Goal: Task Accomplishment & Management: Use online tool/utility

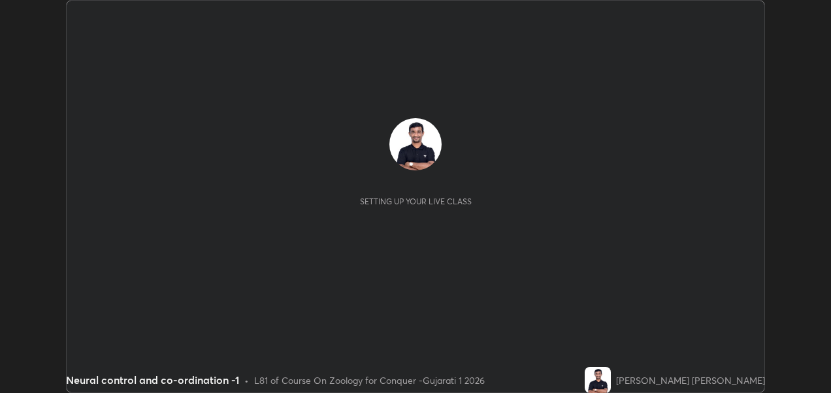
scroll to position [393, 830]
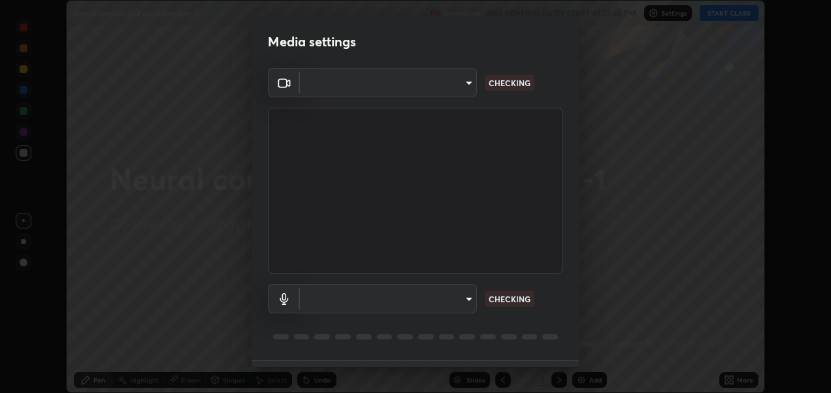
type input "2d2e2489656aed81fa1717d56b5087f64160cedd5dfe9d71df32aea02503d73d"
type input "default"
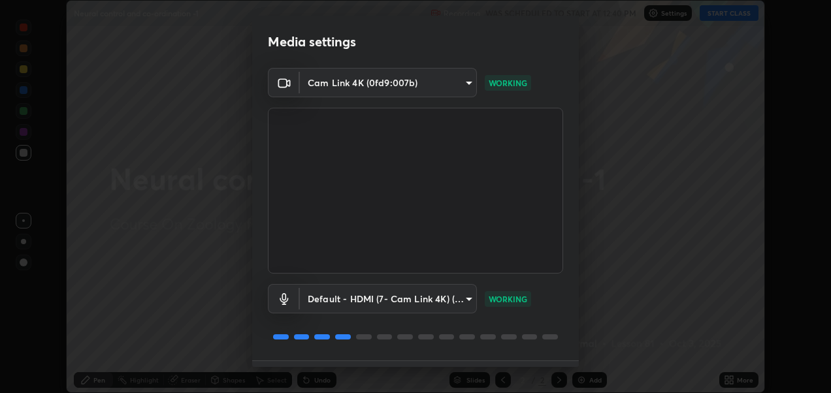
scroll to position [35, 0]
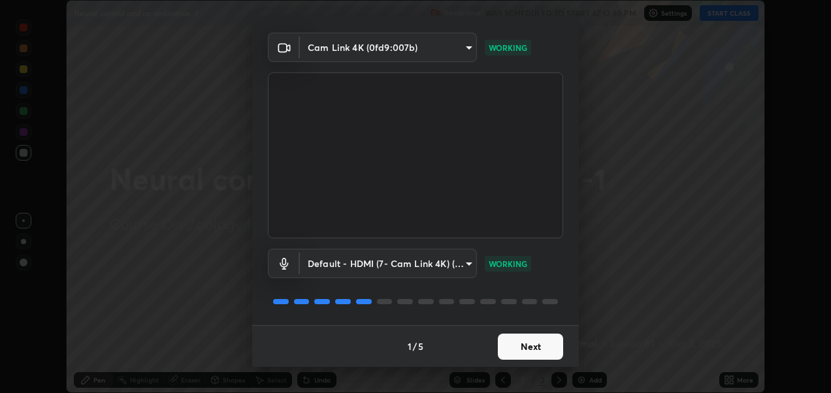
click at [514, 342] on button "Next" at bounding box center [530, 347] width 65 height 26
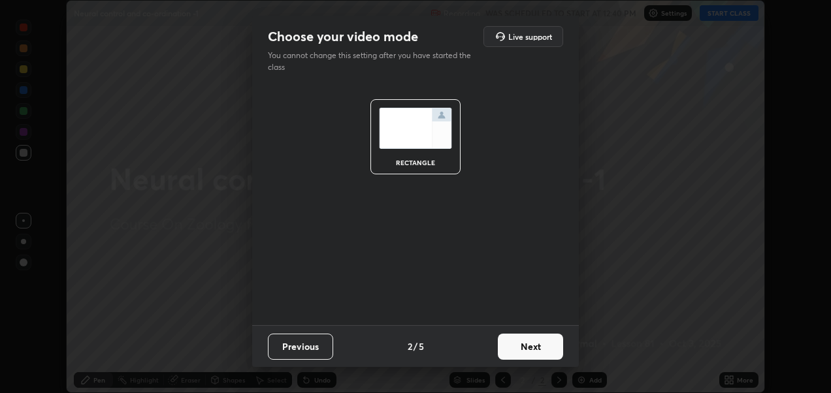
scroll to position [0, 0]
click at [524, 344] on button "Next" at bounding box center [530, 347] width 65 height 26
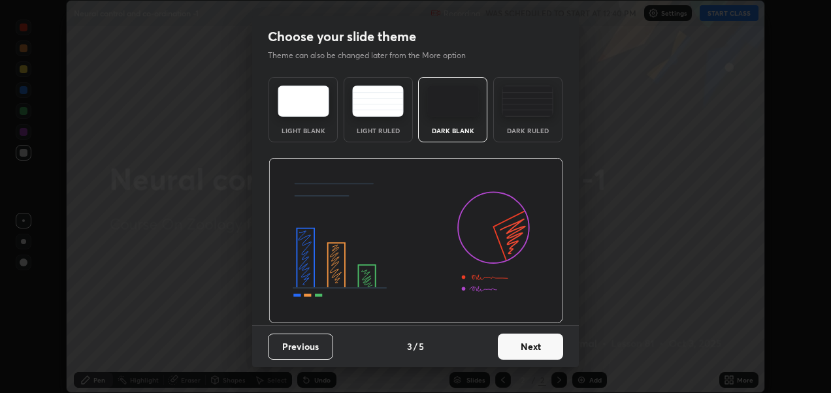
click at [514, 113] on img at bounding box center [528, 101] width 52 height 31
click at [537, 339] on button "Next" at bounding box center [530, 347] width 65 height 26
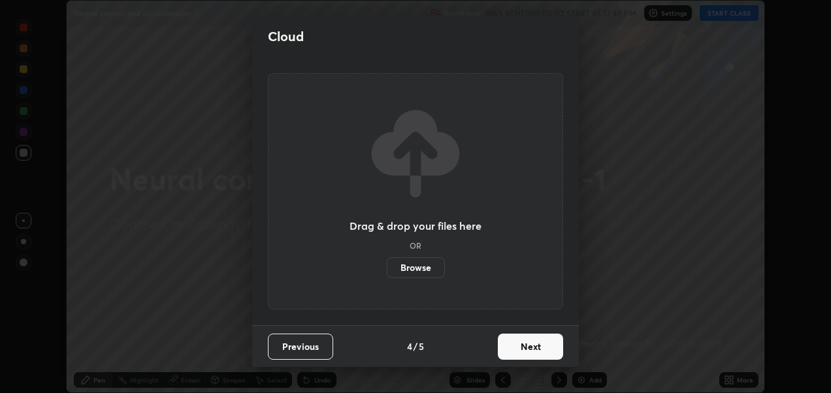
click at [538, 347] on button "Next" at bounding box center [530, 347] width 65 height 26
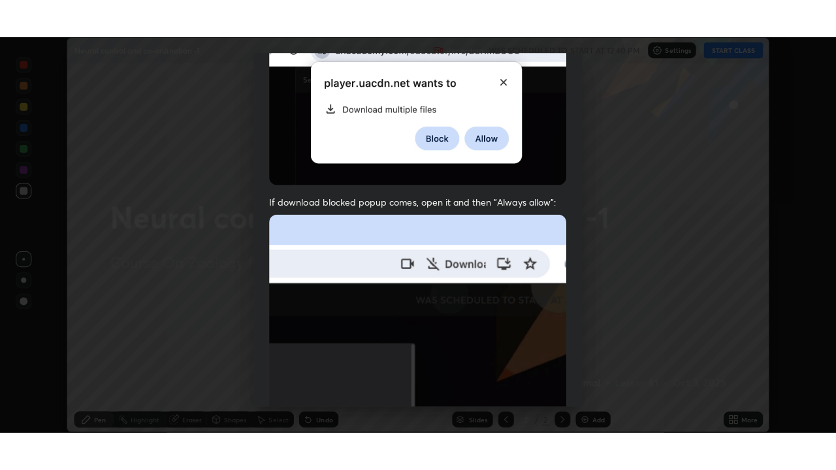
scroll to position [302, 0]
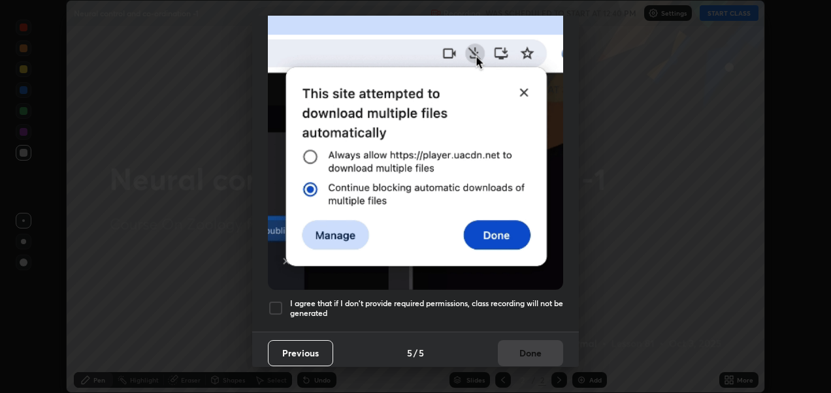
click at [277, 303] on div at bounding box center [276, 309] width 16 height 16
click at [539, 340] on button "Done" at bounding box center [530, 353] width 65 height 26
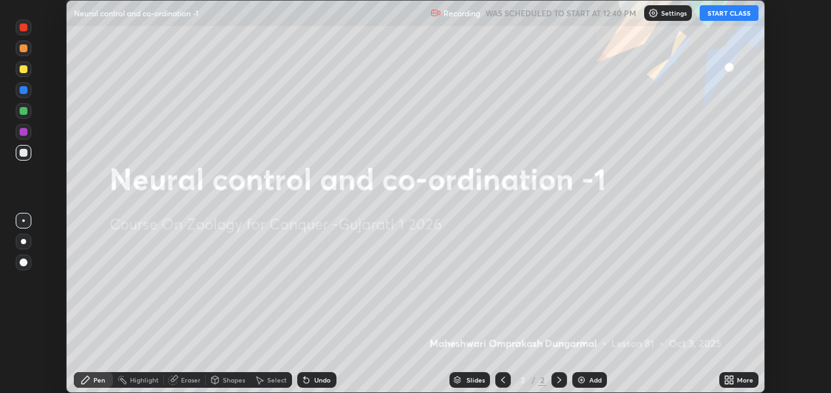
click at [737, 379] on div "More" at bounding box center [745, 380] width 16 height 7
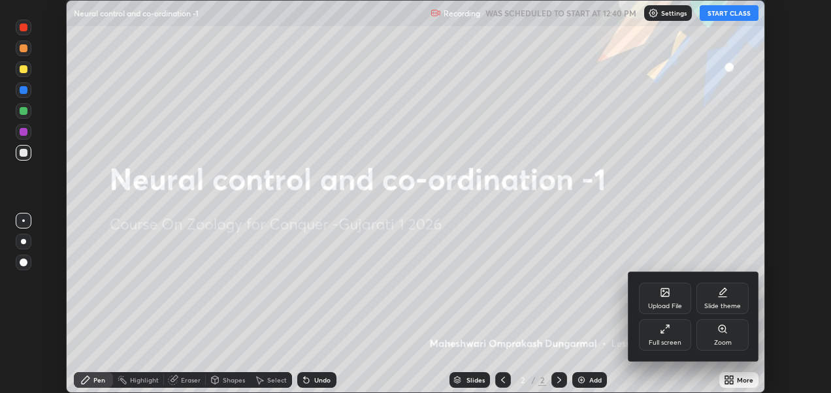
click at [667, 331] on icon at bounding box center [665, 329] width 10 height 10
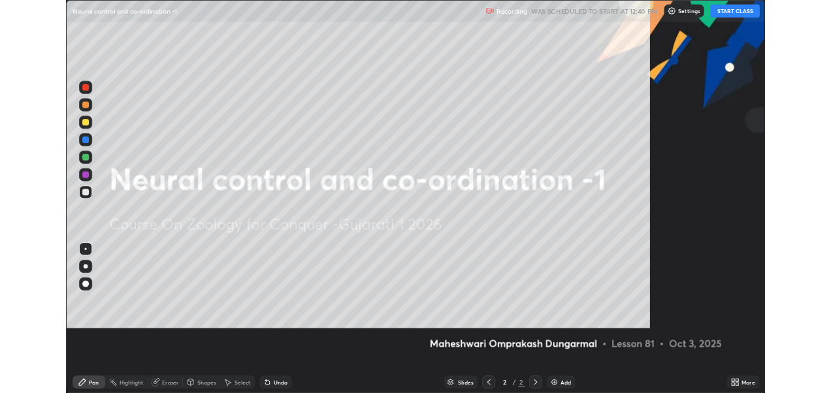
scroll to position [470, 836]
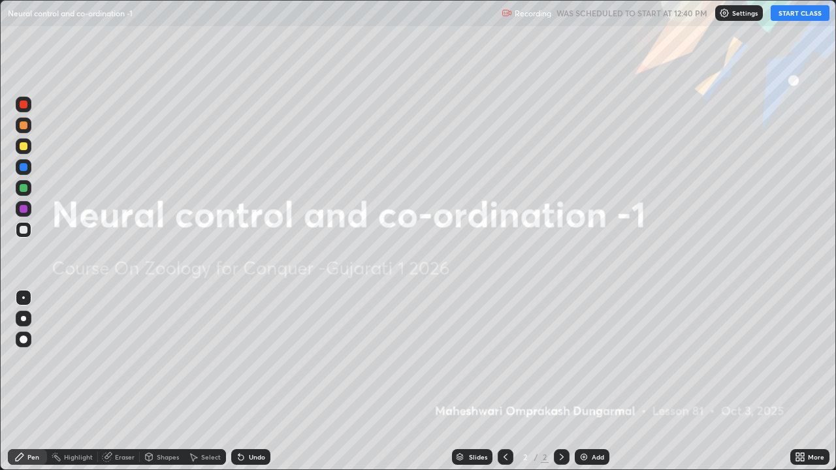
click at [798, 11] on button "START CLASS" at bounding box center [800, 13] width 59 height 16
click at [581, 393] on img at bounding box center [584, 457] width 10 height 10
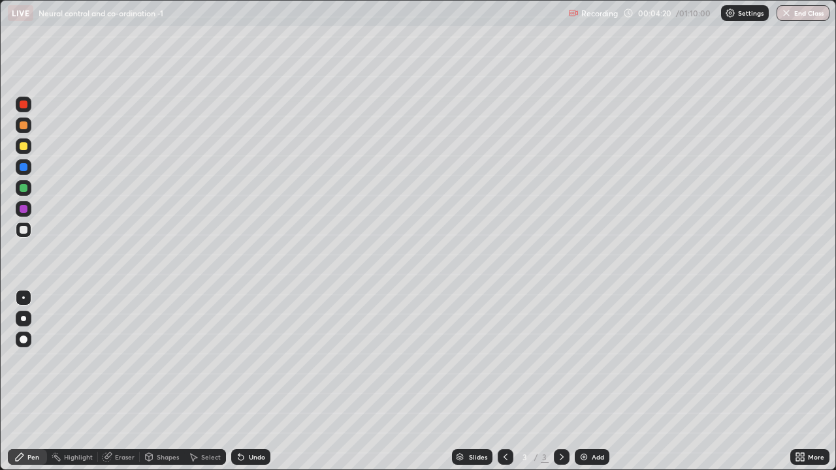
click at [246, 393] on div "Undo" at bounding box center [250, 458] width 39 height 16
click at [581, 393] on img at bounding box center [584, 457] width 10 height 10
click at [577, 393] on div "Add" at bounding box center [592, 458] width 35 height 16
click at [24, 319] on div at bounding box center [23, 318] width 5 height 5
click at [25, 191] on div at bounding box center [24, 188] width 8 height 8
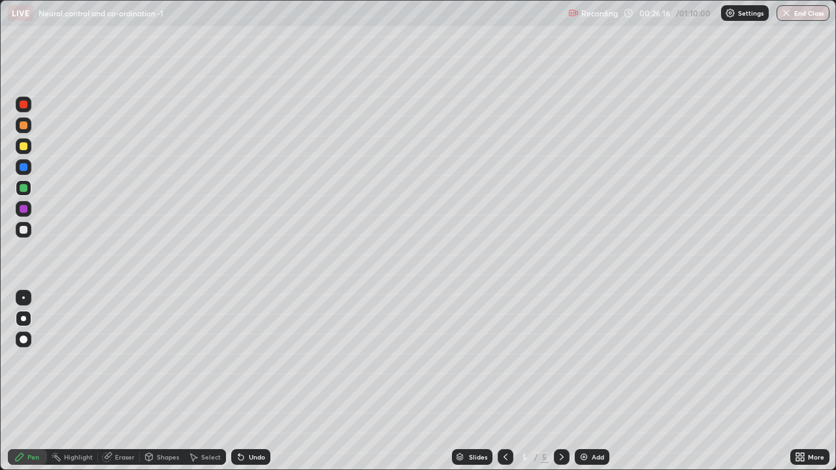
click at [25, 336] on div at bounding box center [24, 340] width 8 height 8
click at [18, 296] on div at bounding box center [24, 298] width 16 height 16
click at [195, 393] on div "Select" at bounding box center [205, 458] width 42 height 16
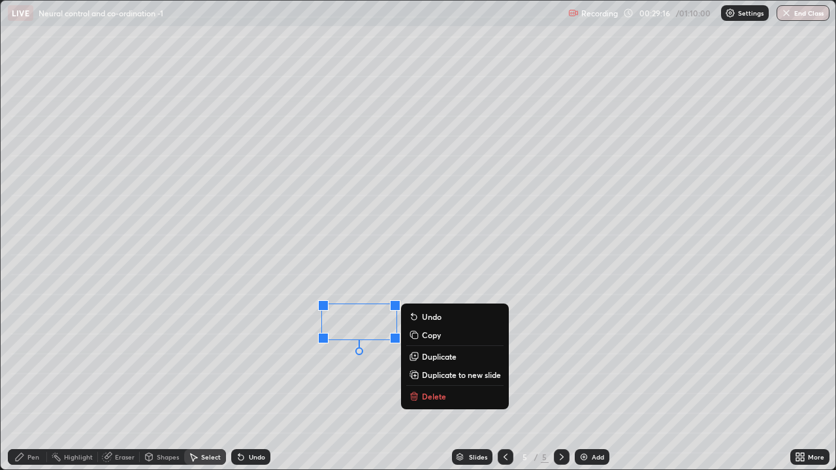
click at [201, 393] on div "Select" at bounding box center [205, 458] width 42 height 16
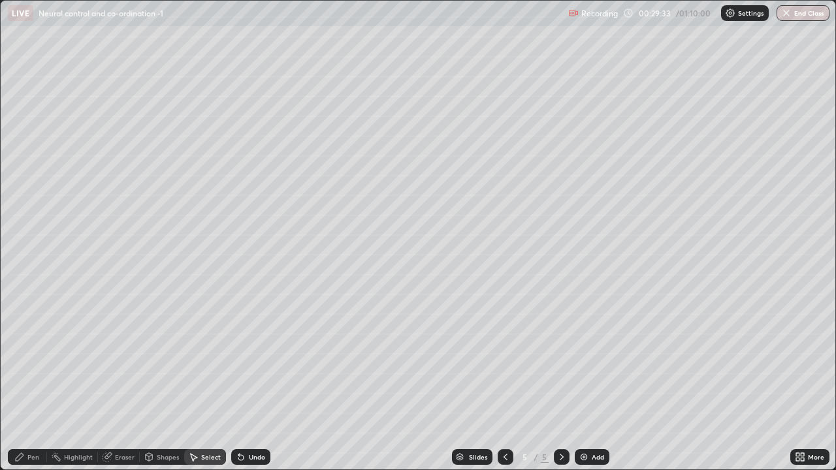
click at [18, 393] on icon at bounding box center [20, 457] width 8 height 8
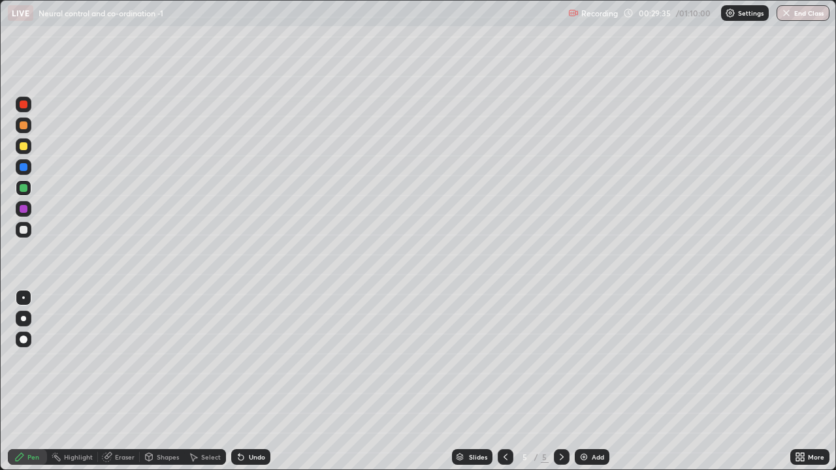
click at [18, 231] on div at bounding box center [24, 230] width 16 height 16
click at [23, 319] on div at bounding box center [23, 318] width 5 height 5
click at [22, 188] on div at bounding box center [24, 188] width 8 height 8
click at [20, 144] on div at bounding box center [24, 146] width 8 height 8
click at [242, 393] on icon at bounding box center [241, 457] width 10 height 10
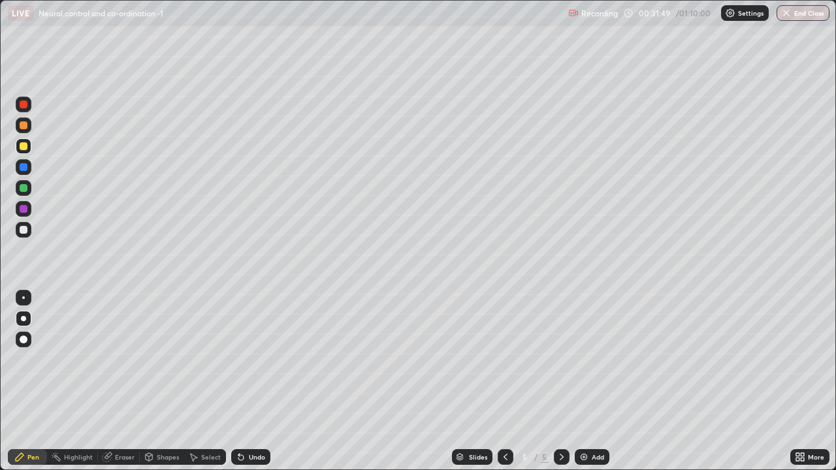
click at [244, 393] on icon at bounding box center [241, 457] width 10 height 10
click at [24, 298] on div at bounding box center [23, 298] width 3 height 3
click at [580, 393] on img at bounding box center [584, 457] width 10 height 10
click at [240, 393] on icon at bounding box center [240, 457] width 5 height 5
click at [25, 233] on div at bounding box center [24, 230] width 8 height 8
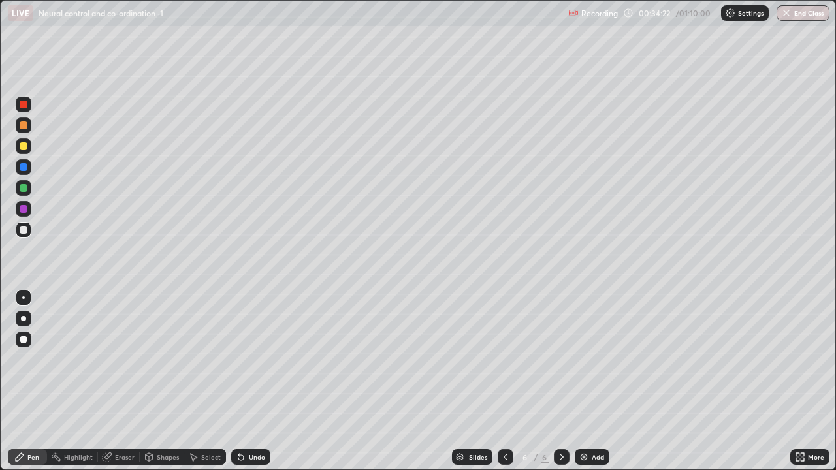
click at [24, 319] on div at bounding box center [23, 318] width 5 height 5
click at [21, 182] on div at bounding box center [24, 188] width 16 height 16
click at [585, 393] on img at bounding box center [584, 457] width 10 height 10
click at [26, 346] on div at bounding box center [24, 340] width 16 height 16
click at [24, 230] on div at bounding box center [24, 230] width 8 height 8
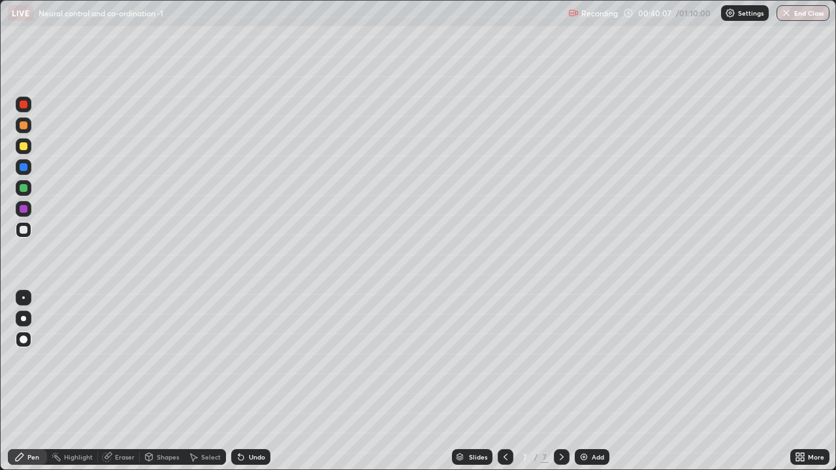
click at [21, 303] on div at bounding box center [24, 298] width 16 height 16
click at [244, 393] on div "Undo" at bounding box center [250, 458] width 39 height 16
click at [589, 393] on div "Add" at bounding box center [592, 458] width 35 height 16
click at [27, 148] on div at bounding box center [24, 146] width 8 height 8
click at [23, 189] on div at bounding box center [24, 188] width 8 height 8
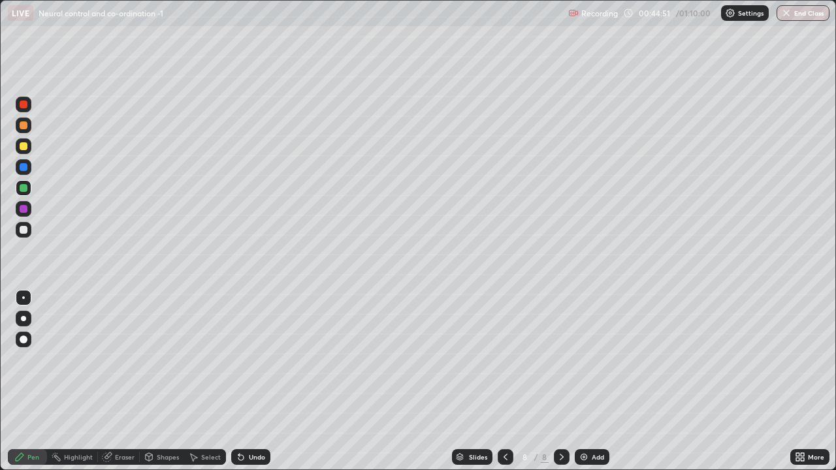
click at [22, 145] on div at bounding box center [24, 146] width 8 height 8
click at [24, 230] on div at bounding box center [24, 230] width 8 height 8
click at [21, 153] on div at bounding box center [24, 147] width 16 height 16
click at [24, 127] on div at bounding box center [24, 126] width 8 height 8
click at [22, 208] on div at bounding box center [24, 209] width 8 height 8
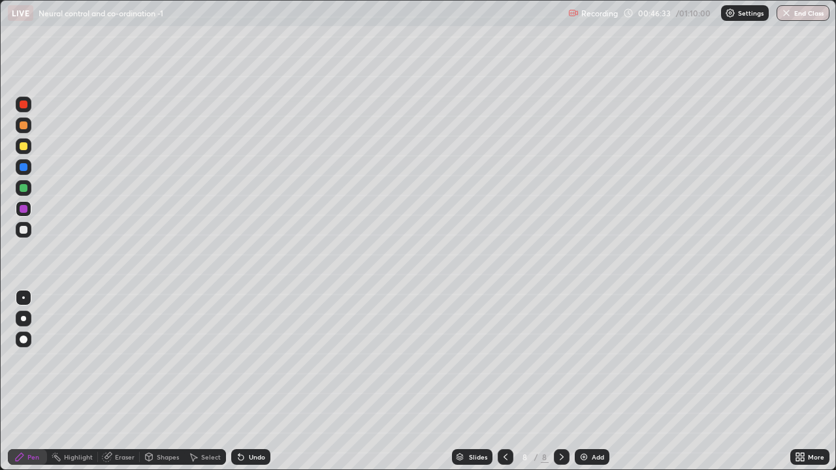
click at [23, 147] on div at bounding box center [24, 146] width 8 height 8
click at [21, 232] on div at bounding box center [24, 230] width 8 height 8
click at [24, 297] on div at bounding box center [23, 298] width 3 height 3
click at [22, 148] on div at bounding box center [24, 146] width 8 height 8
click at [21, 186] on div at bounding box center [24, 188] width 8 height 8
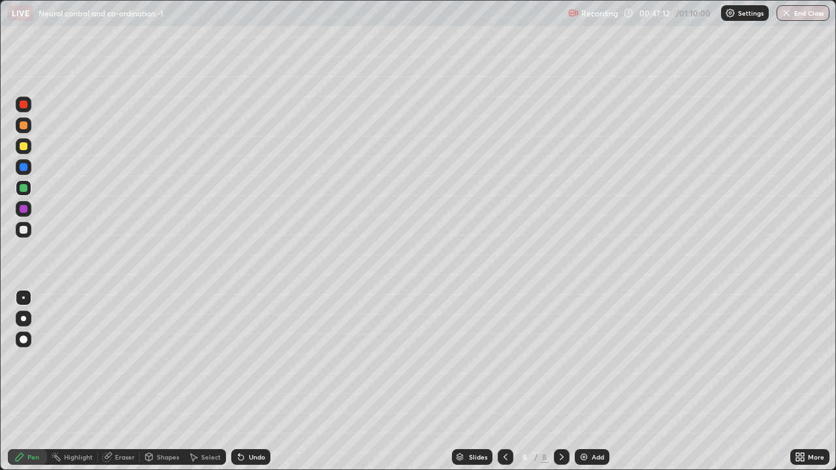
click at [33, 393] on div "Pen" at bounding box center [27, 458] width 39 height 16
click at [24, 147] on div at bounding box center [24, 146] width 8 height 8
click at [28, 189] on div at bounding box center [24, 188] width 16 height 16
click at [23, 162] on div at bounding box center [24, 167] width 16 height 16
click at [24, 298] on div at bounding box center [23, 298] width 3 height 3
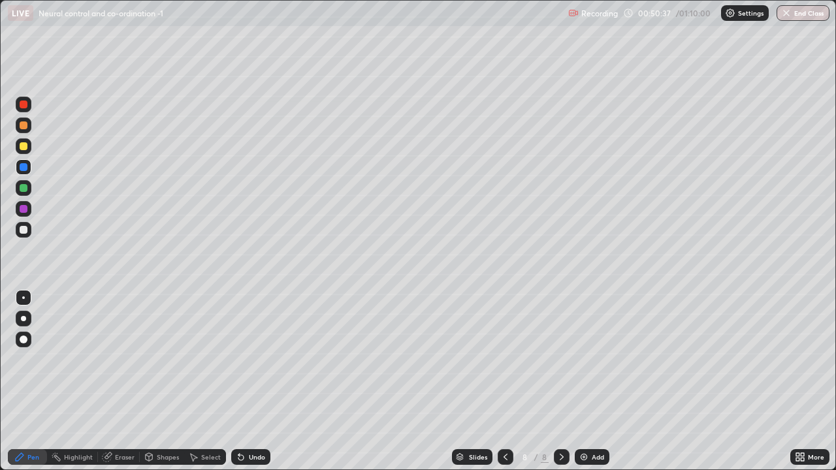
click at [18, 225] on div at bounding box center [24, 230] width 16 height 16
click at [23, 153] on div at bounding box center [24, 147] width 16 height 16
click at [239, 393] on icon at bounding box center [240, 457] width 5 height 5
click at [584, 393] on img at bounding box center [584, 457] width 10 height 10
click at [28, 231] on div at bounding box center [24, 230] width 16 height 16
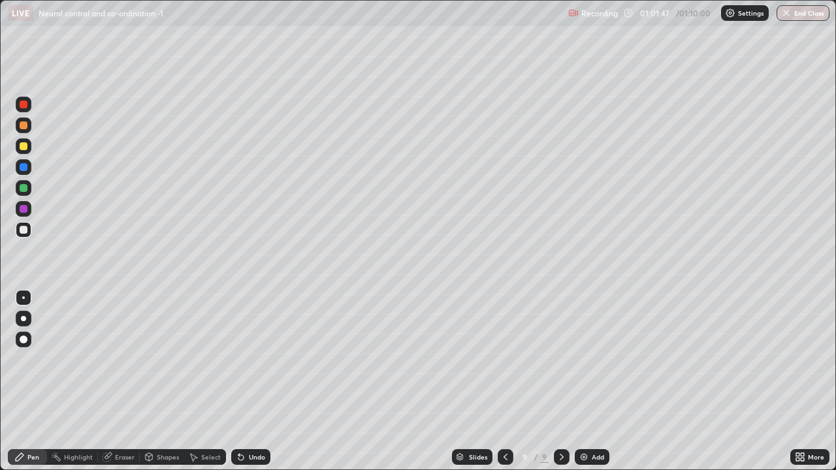
click at [23, 188] on div at bounding box center [24, 188] width 8 height 8
click at [22, 235] on div at bounding box center [24, 230] width 16 height 16
click at [21, 126] on div at bounding box center [24, 126] width 8 height 8
click at [24, 231] on div at bounding box center [24, 230] width 8 height 8
click at [22, 146] on div at bounding box center [24, 146] width 8 height 8
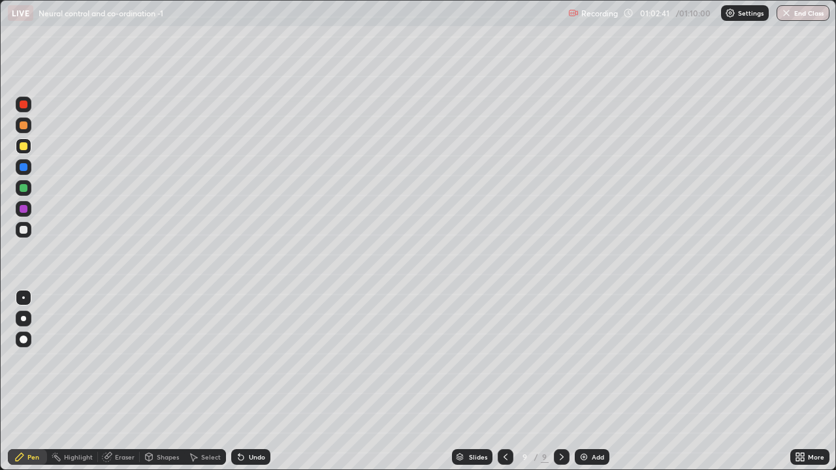
click at [20, 189] on div at bounding box center [24, 188] width 8 height 8
click at [22, 233] on div at bounding box center [24, 230] width 8 height 8
click at [241, 393] on icon at bounding box center [240, 457] width 5 height 5
click at [22, 146] on div at bounding box center [24, 146] width 8 height 8
click at [24, 231] on div at bounding box center [24, 230] width 8 height 8
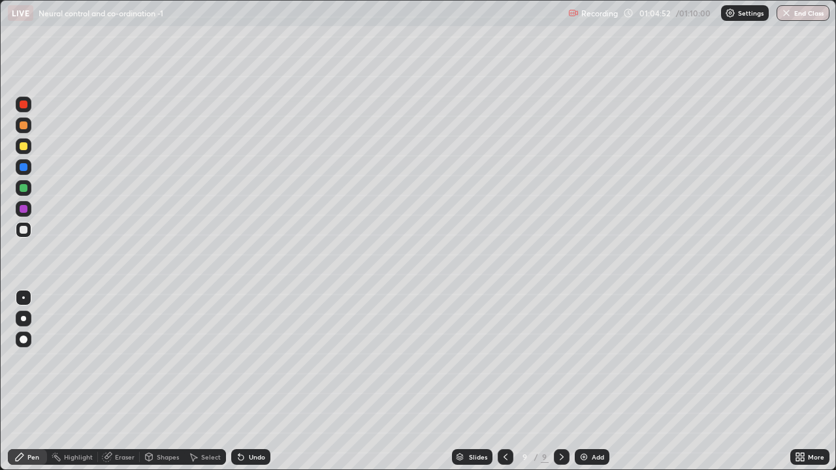
click at [24, 298] on div at bounding box center [23, 298] width 3 height 3
click at [22, 186] on div at bounding box center [24, 188] width 8 height 8
click at [24, 319] on div at bounding box center [23, 318] width 5 height 5
click at [24, 209] on div at bounding box center [24, 209] width 8 height 8
click at [24, 127] on div at bounding box center [24, 126] width 8 height 8
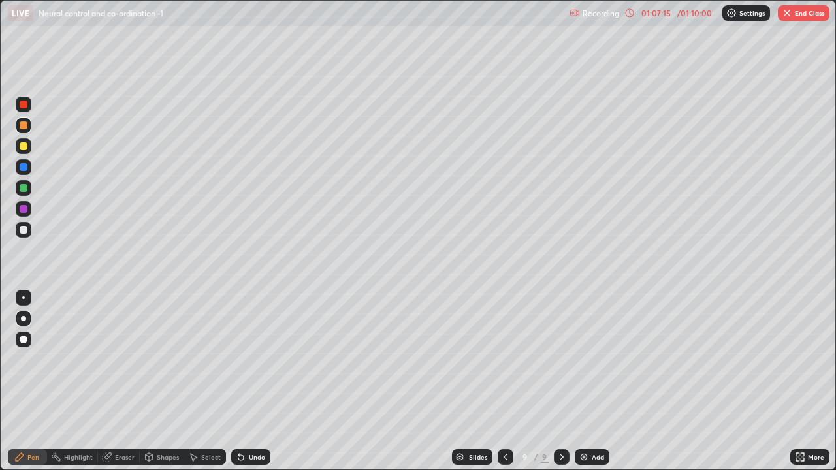
click at [18, 189] on div at bounding box center [24, 188] width 16 height 16
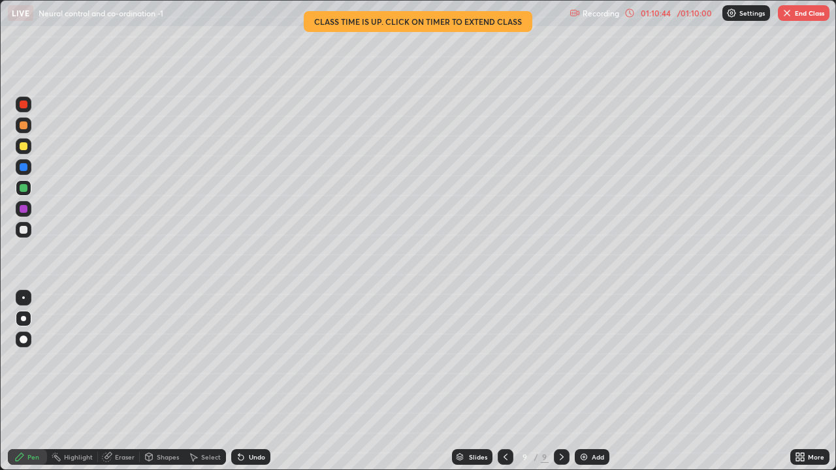
click at [802, 13] on button "End Class" at bounding box center [804, 13] width 52 height 16
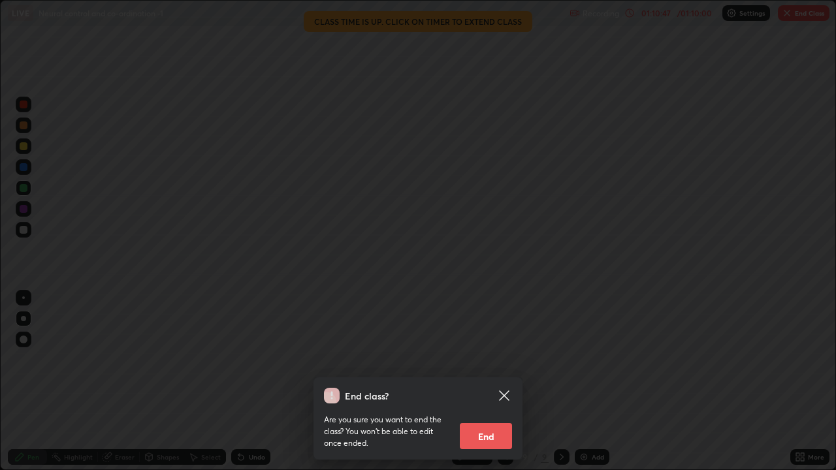
click at [480, 393] on button "End" at bounding box center [486, 436] width 52 height 26
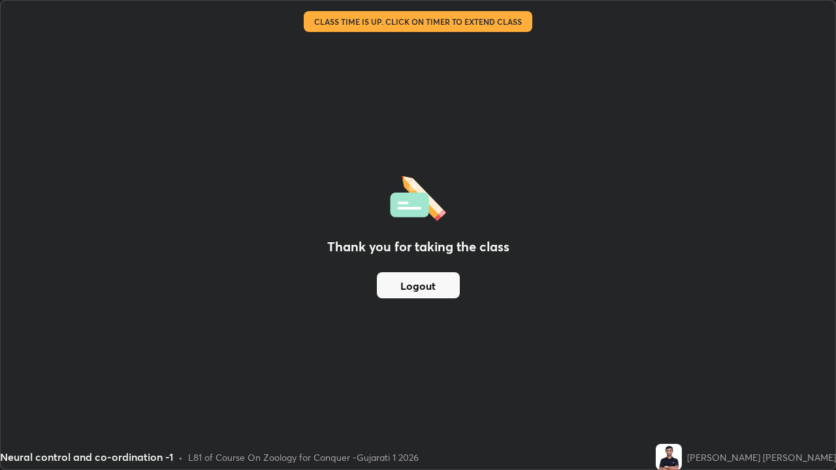
click at [480, 393] on div "Thank you for taking the class Logout" at bounding box center [418, 235] width 835 height 469
click at [433, 279] on button "Logout" at bounding box center [418, 285] width 83 height 26
click at [415, 278] on button "Logout" at bounding box center [418, 285] width 83 height 26
click at [417, 286] on button "Logout" at bounding box center [418, 285] width 83 height 26
click at [411, 282] on button "Logout" at bounding box center [418, 285] width 83 height 26
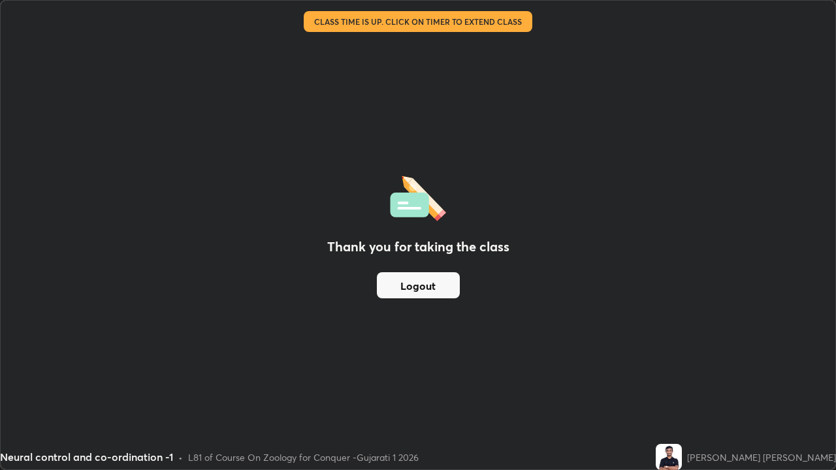
click at [418, 286] on button "Logout" at bounding box center [418, 285] width 83 height 26
click at [422, 286] on button "Logout" at bounding box center [418, 285] width 83 height 26
click at [429, 277] on button "Logout" at bounding box center [418, 285] width 83 height 26
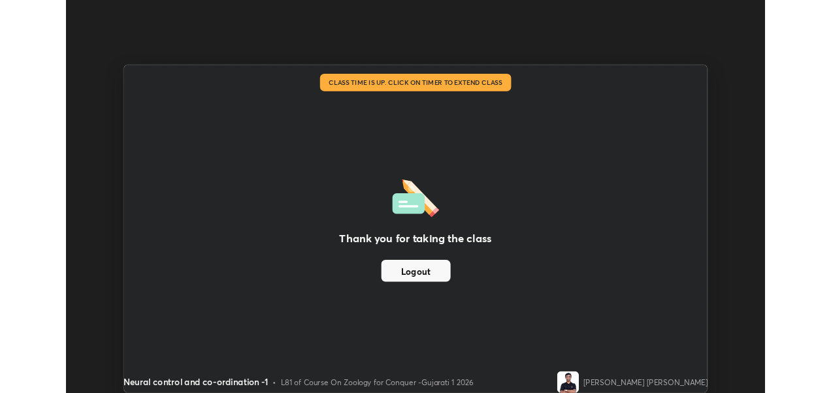
scroll to position [64942, 64504]
